Goal: Information Seeking & Learning: Check status

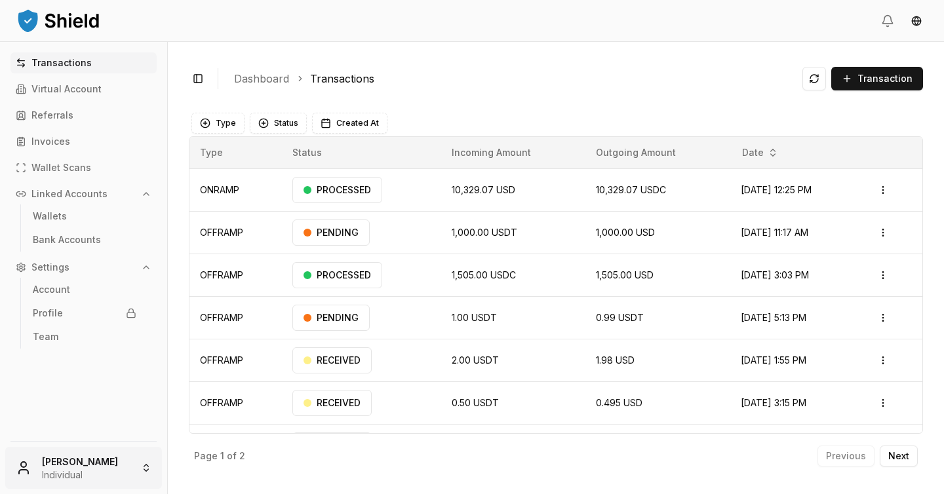
click at [88, 469] on html "Transactions Virtual Account Referrals Invoices Wallet Scans Linked Accounts Wa…" at bounding box center [472, 247] width 944 height 494
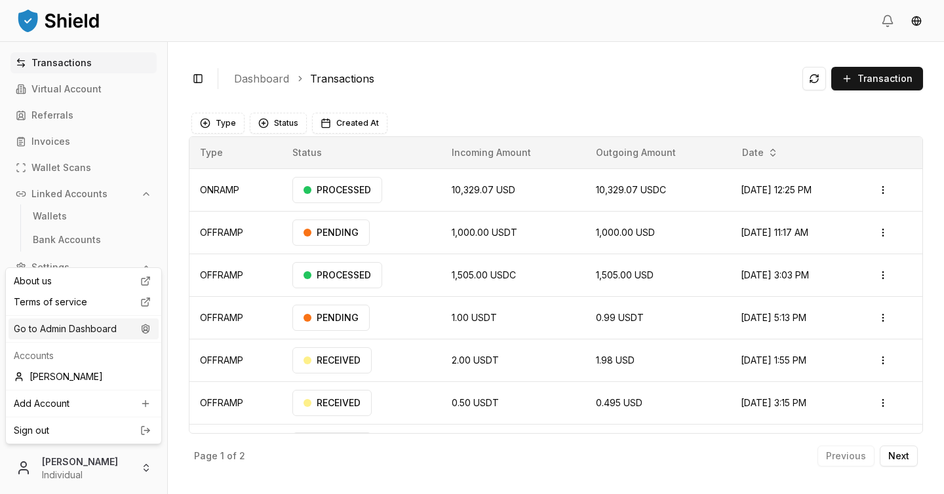
click at [104, 330] on div "Go to Admin Dashboard" at bounding box center [84, 329] width 150 height 21
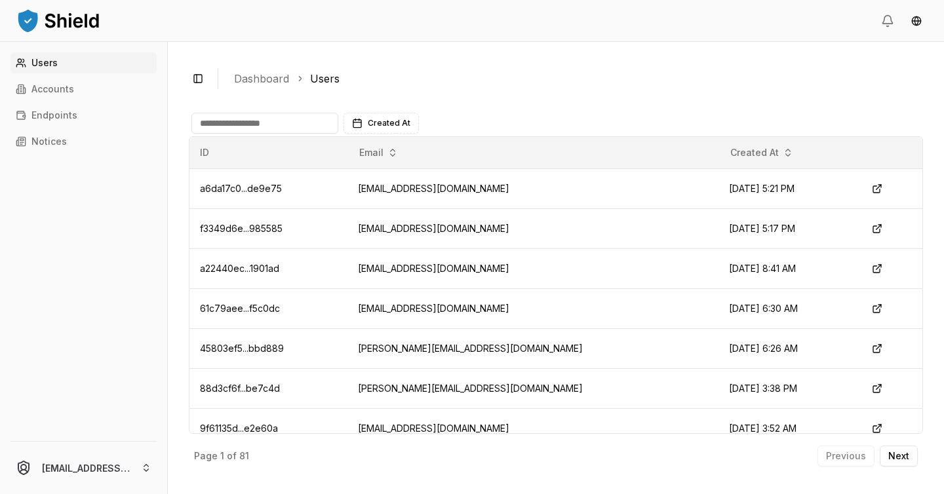
click at [298, 124] on input at bounding box center [264, 123] width 147 height 21
click at [444, 84] on ol "Dashboard Users" at bounding box center [573, 79] width 678 height 16
click at [309, 113] on input at bounding box center [264, 123] width 147 height 21
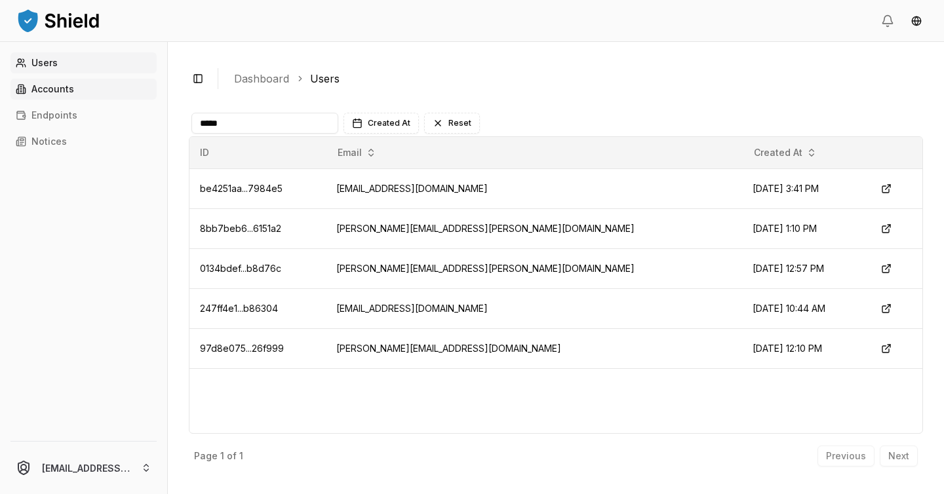
type input "*****"
click at [57, 91] on p "Accounts" at bounding box center [52, 89] width 43 height 9
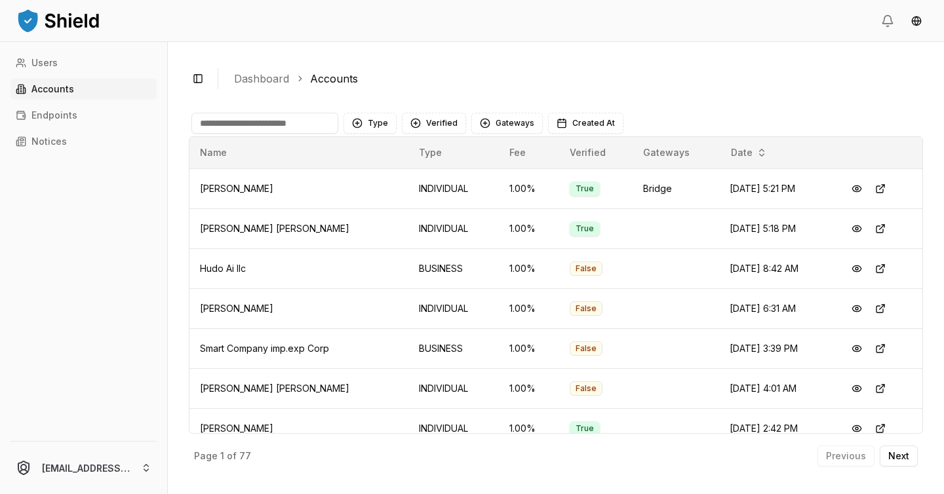
click at [281, 124] on input at bounding box center [264, 123] width 147 height 21
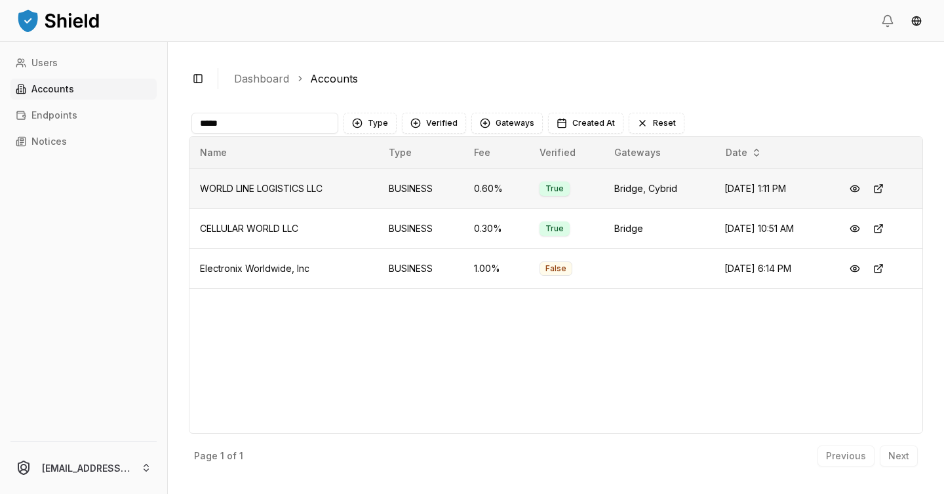
type input "*****"
click at [300, 177] on td "WORLD LINE LOGISTICS LLC" at bounding box center [283, 188] width 189 height 40
click at [305, 191] on span "WORLD LINE LOGISTICS LLC" at bounding box center [261, 188] width 123 height 11
click at [867, 186] on button at bounding box center [855, 189] width 24 height 24
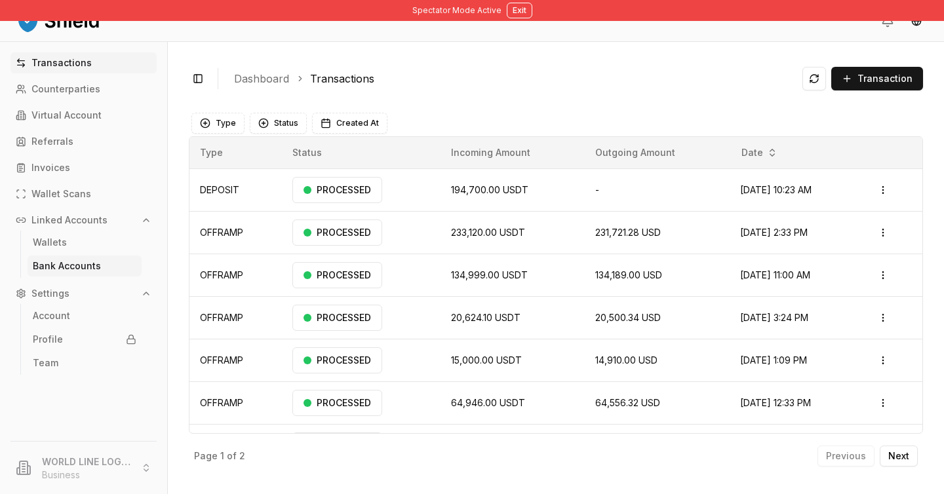
click at [87, 270] on p "Bank Accounts" at bounding box center [67, 266] width 68 height 9
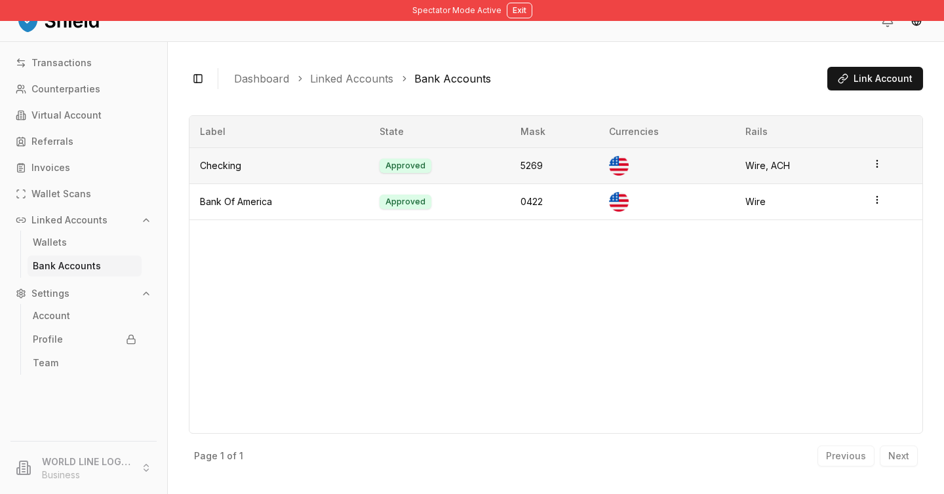
click at [874, 165] on icon "button" at bounding box center [877, 164] width 10 height 10
click at [852, 139] on div "View Details" at bounding box center [822, 135] width 79 height 21
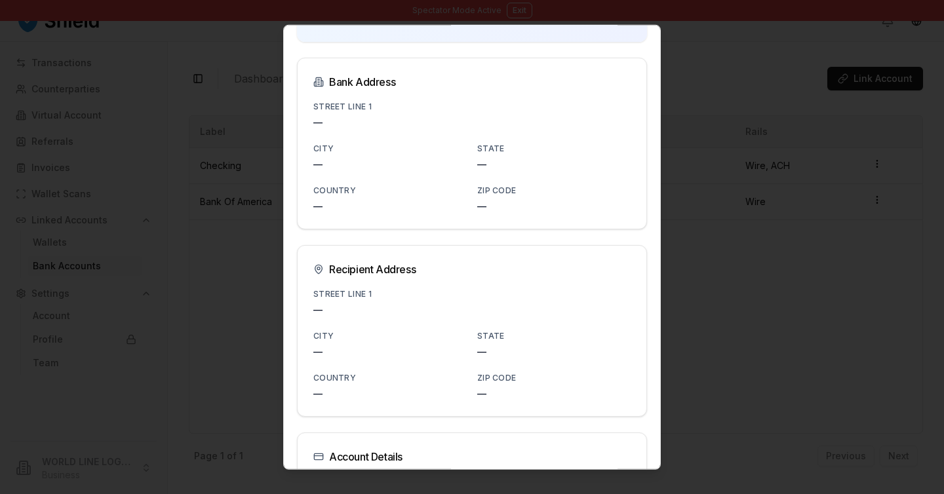
scroll to position [258, 0]
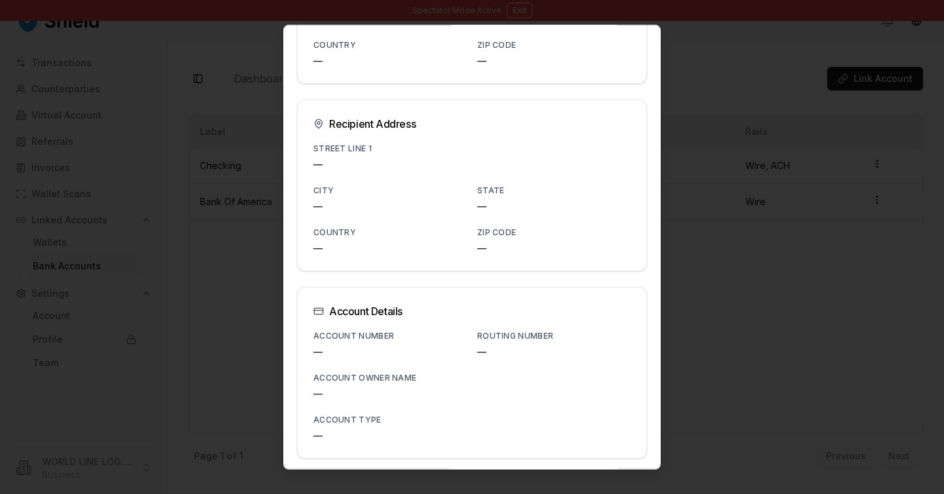
click at [705, 250] on div at bounding box center [472, 247] width 944 height 494
click at [767, 187] on div at bounding box center [472, 247] width 944 height 494
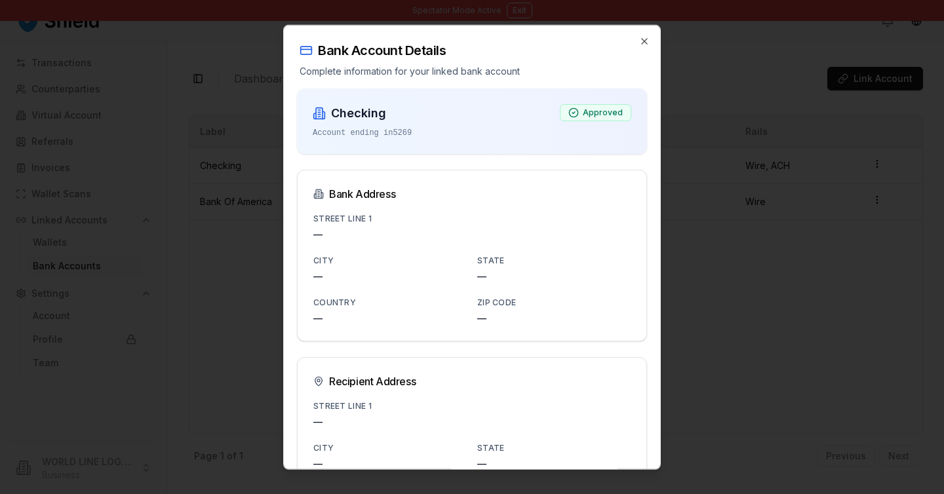
click at [202, 279] on div at bounding box center [472, 247] width 944 height 494
click at [644, 40] on icon "button" at bounding box center [644, 41] width 5 height 5
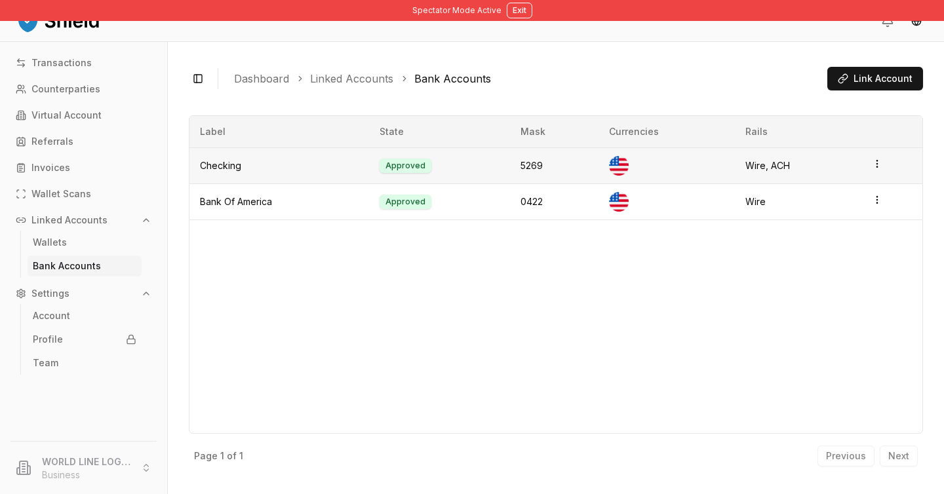
click at [532, 160] on td "5269" at bounding box center [554, 165] width 88 height 36
drag, startPoint x: 809, startPoint y: 174, endPoint x: 200, endPoint y: 170, distance: 609.0
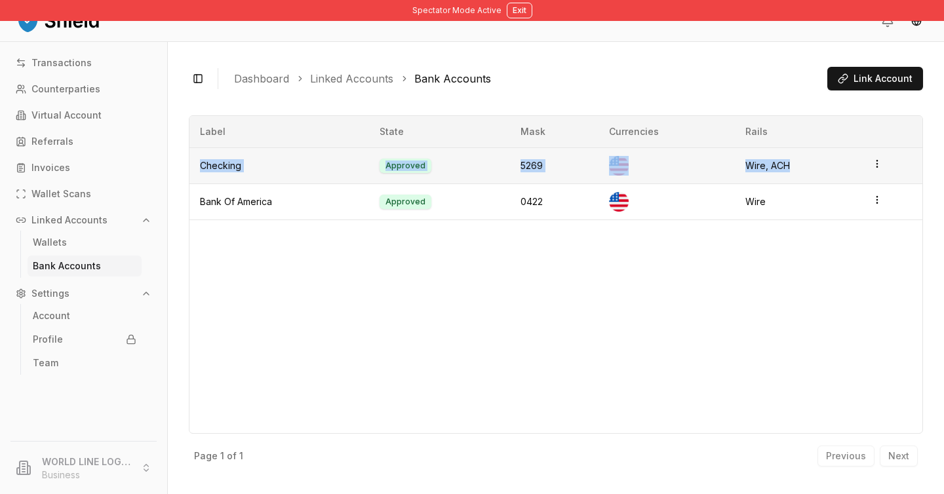
click at [200, 170] on tr "Checking Approved 5269 Wire, ACH" at bounding box center [555, 165] width 733 height 36
click at [388, 275] on div "Label State Mask Currencies Rails Checking Approved 5269 Wire, ACH Bank Of Amer…" at bounding box center [556, 274] width 734 height 319
click at [878, 197] on icon "button" at bounding box center [877, 200] width 10 height 10
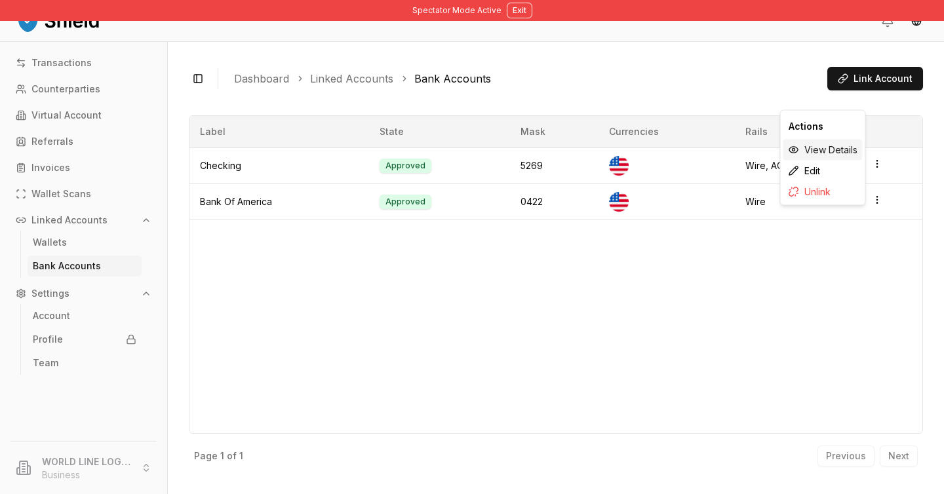
click at [836, 154] on div "View Details" at bounding box center [822, 150] width 79 height 21
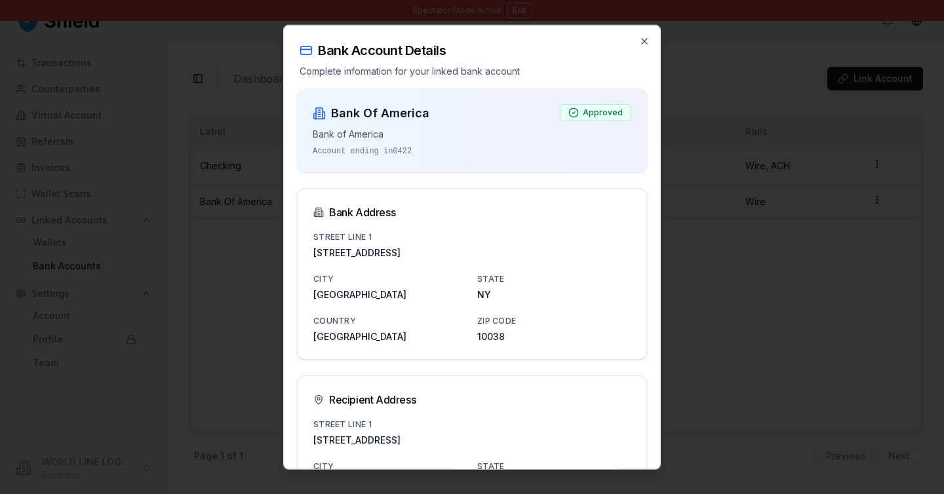
click at [767, 274] on div at bounding box center [472, 247] width 944 height 494
click at [647, 33] on div "Bank Account Details Complete information for your linked bank account" at bounding box center [472, 52] width 376 height 52
click at [647, 49] on div "Bank Account Details Complete information for your linked bank account" at bounding box center [472, 52] width 376 height 52
click at [644, 50] on div "Bank Account Details Complete information for your linked bank account" at bounding box center [472, 52] width 376 height 52
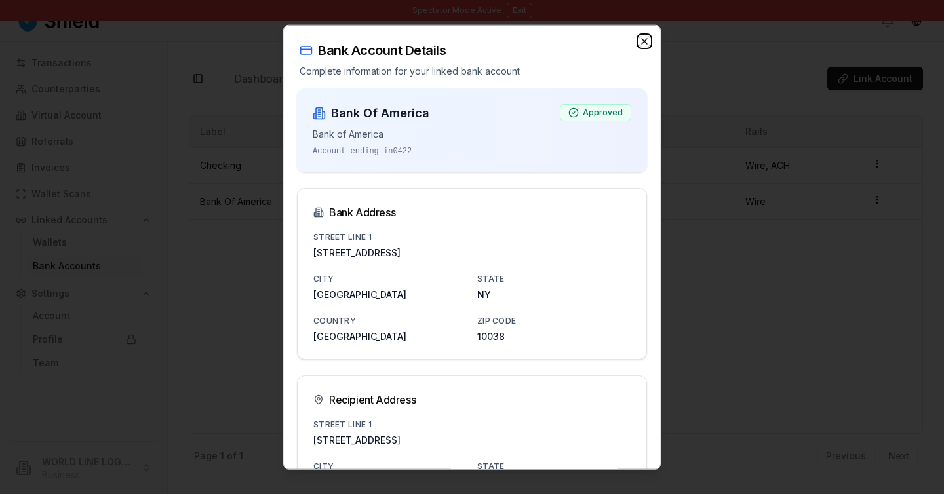
click at [644, 44] on icon "button" at bounding box center [644, 41] width 10 height 10
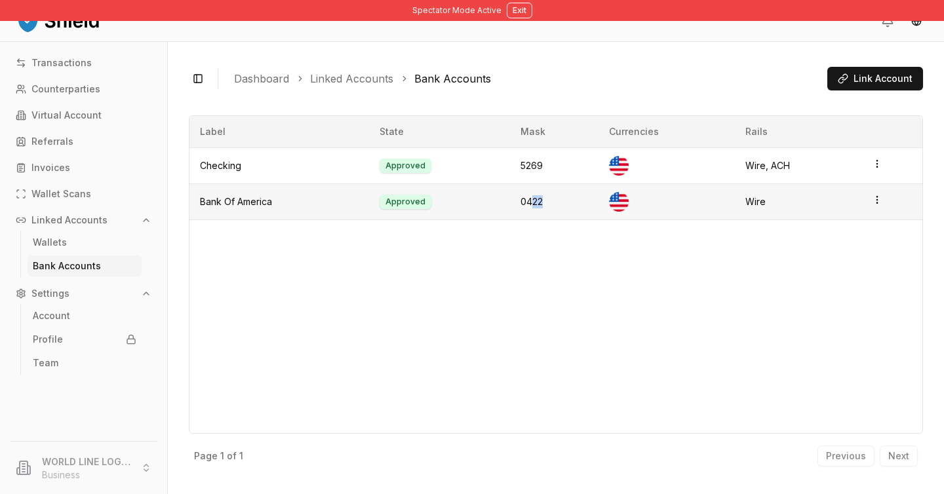
drag, startPoint x: 531, startPoint y: 201, endPoint x: 550, endPoint y: 201, distance: 19.0
click at [550, 201] on td "0422" at bounding box center [554, 202] width 88 height 36
click at [537, 200] on td "0422" at bounding box center [554, 202] width 88 height 36
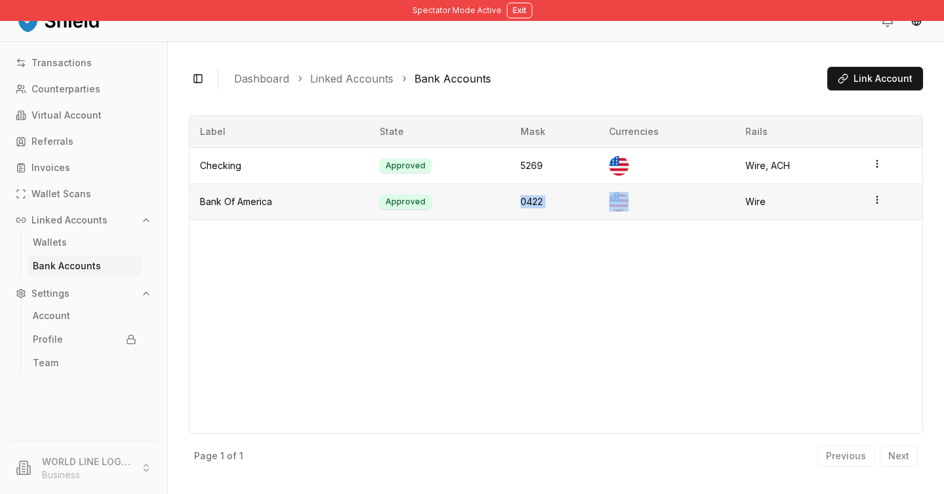
click at [880, 200] on icon "button" at bounding box center [877, 200] width 10 height 10
click at [840, 153] on div "View Details" at bounding box center [822, 150] width 79 height 21
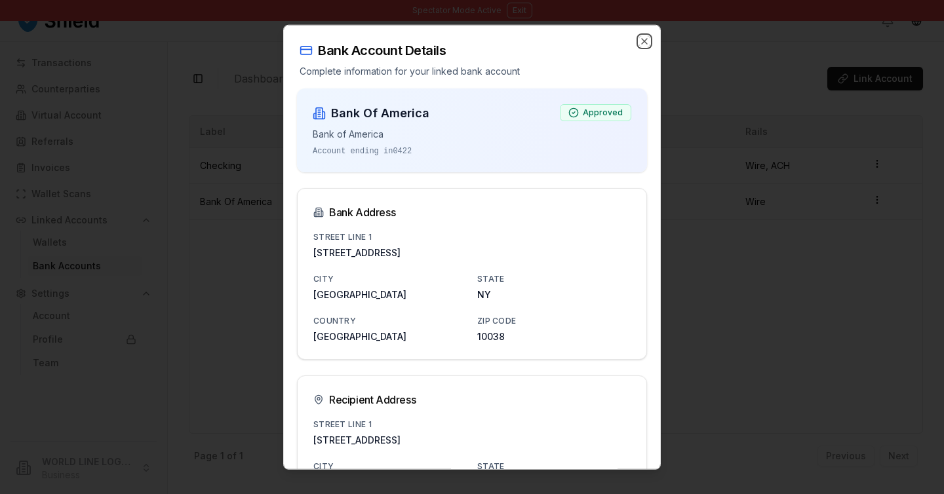
scroll to position [276, 0]
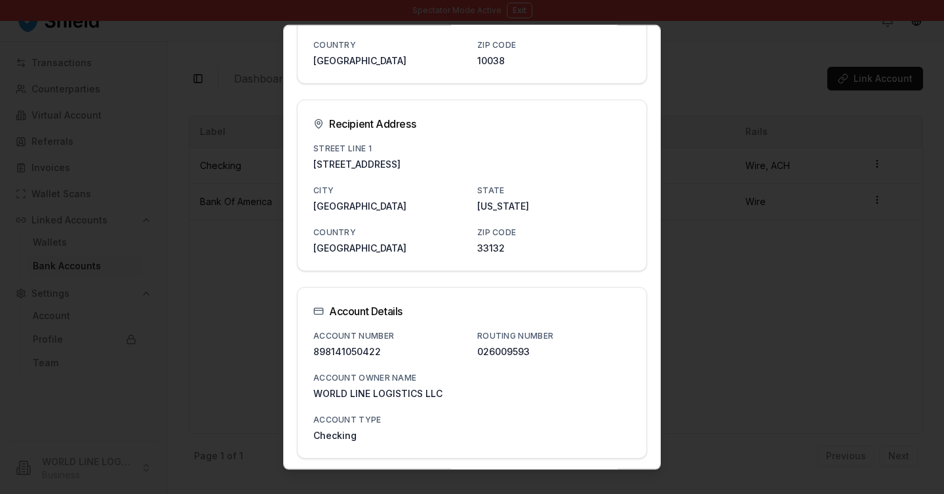
click at [789, 239] on div at bounding box center [472, 247] width 944 height 494
click at [768, 224] on div at bounding box center [472, 247] width 944 height 494
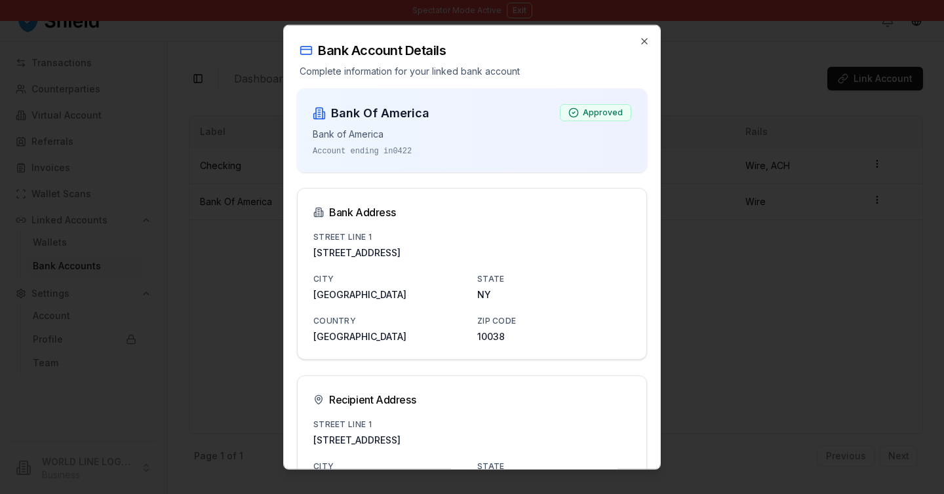
click at [741, 142] on div at bounding box center [472, 247] width 944 height 494
click at [645, 38] on icon "button" at bounding box center [644, 41] width 10 height 10
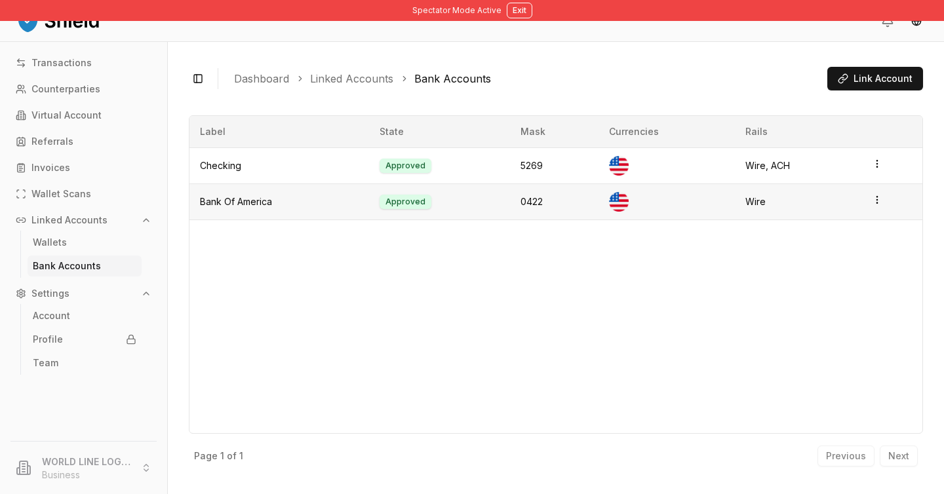
click at [875, 203] on html "Spectator Mode Active Exit Transactions Counterparties Virtual Account Referral…" at bounding box center [472, 247] width 944 height 494
click at [799, 149] on div "View Details" at bounding box center [822, 150] width 79 height 21
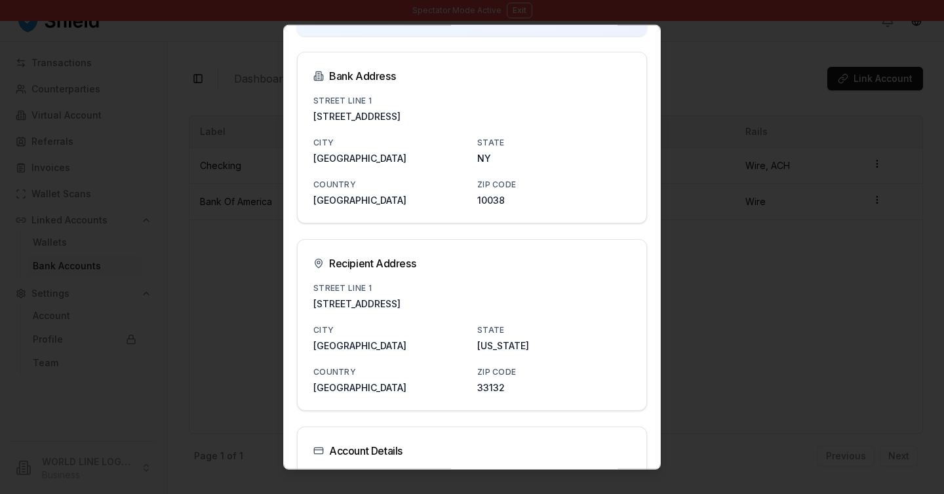
scroll to position [276, 0]
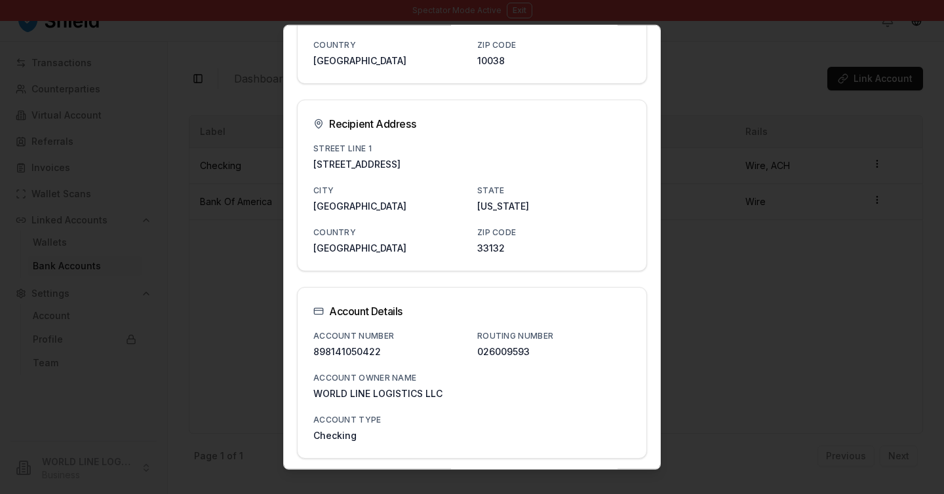
click at [713, 222] on div at bounding box center [472, 247] width 944 height 494
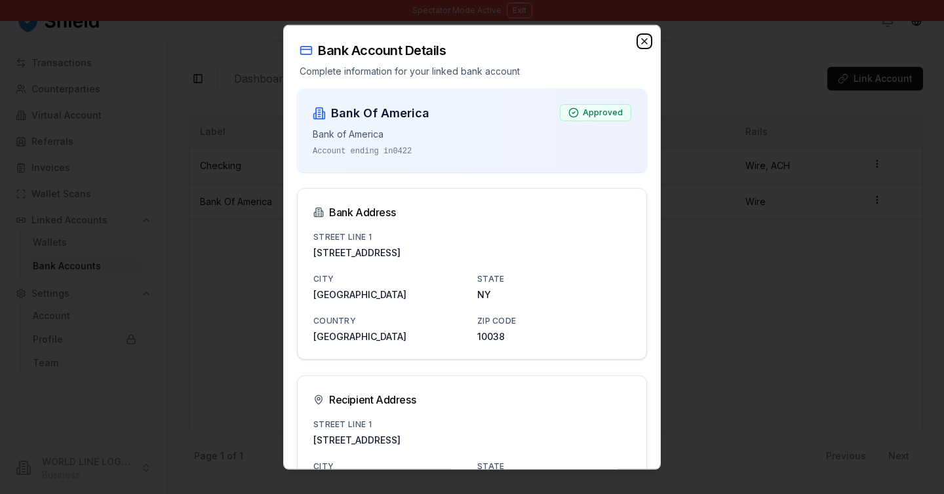
click at [640, 41] on icon "button" at bounding box center [644, 41] width 10 height 10
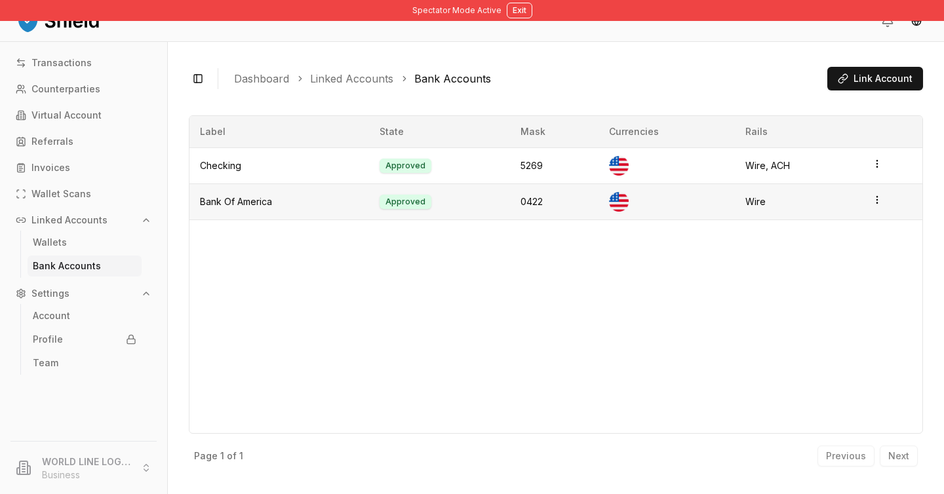
click at [523, 206] on td "0422" at bounding box center [554, 202] width 88 height 36
click at [238, 205] on td "Bank Of America" at bounding box center [279, 202] width 180 height 36
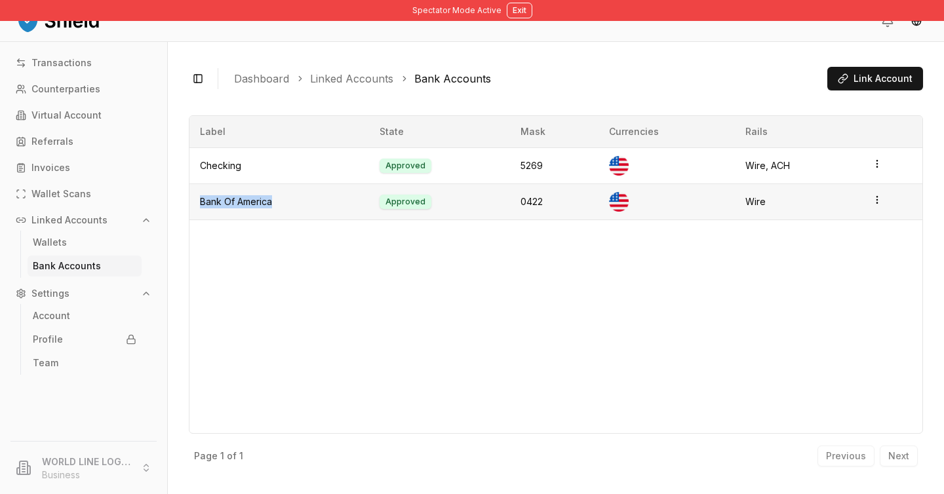
click at [238, 205] on td "Bank Of America" at bounding box center [279, 202] width 180 height 36
drag, startPoint x: 767, startPoint y: 202, endPoint x: 194, endPoint y: 198, distance: 572.9
click at [194, 198] on tr "Bank Of America Approved 0422 Wire" at bounding box center [555, 202] width 733 height 36
